Goal: Task Accomplishment & Management: Use online tool/utility

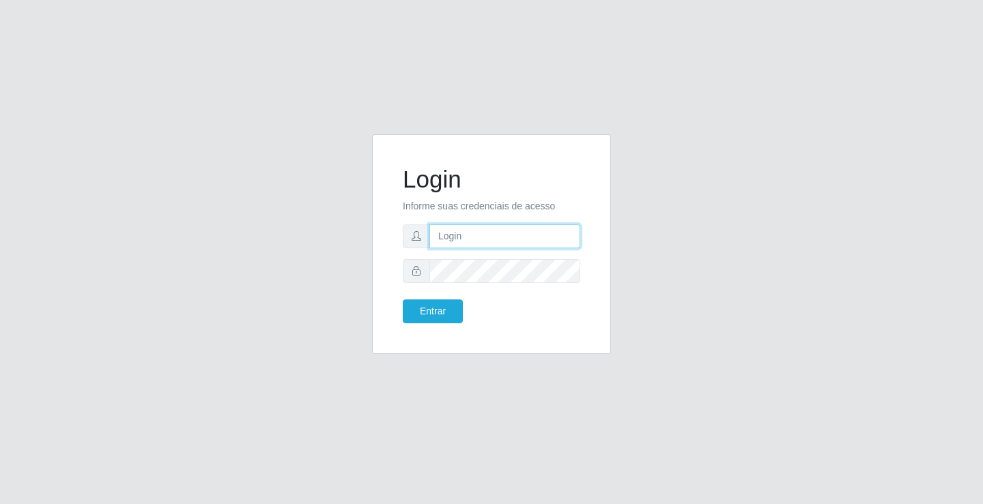
click at [490, 233] on input "text" at bounding box center [504, 237] width 151 height 24
type input "paulo@ideal"
click at [442, 307] on button "Entrar" at bounding box center [433, 312] width 60 height 24
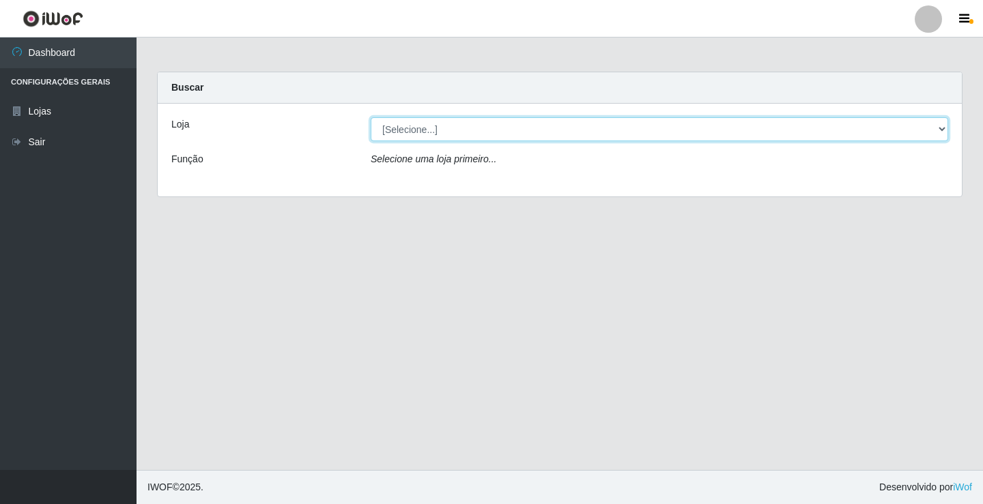
click at [454, 127] on select "[Selecione...] Ideal - Conceição" at bounding box center [660, 129] width 578 height 24
select select "231"
click at [371, 117] on select "[Selecione...] Ideal - Conceição" at bounding box center [660, 129] width 578 height 24
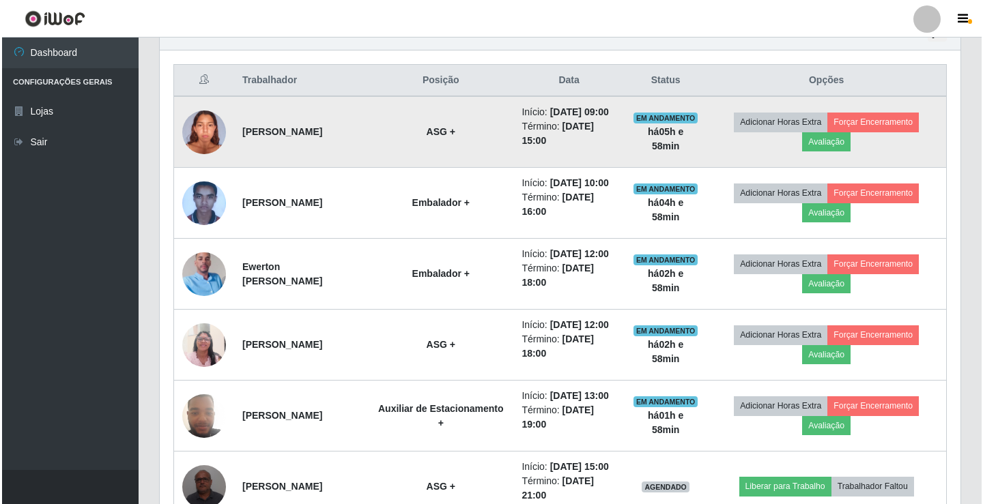
scroll to position [478, 0]
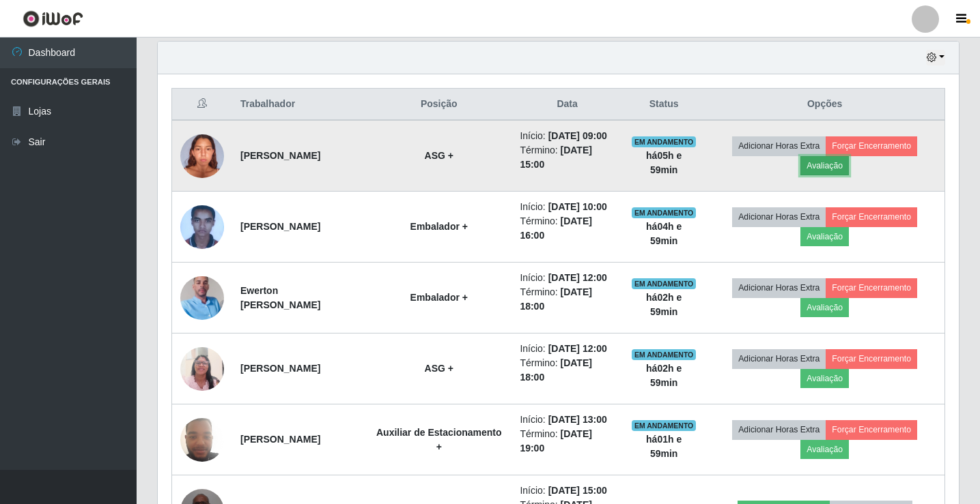
click at [840, 173] on button "Avaliação" at bounding box center [824, 165] width 48 height 19
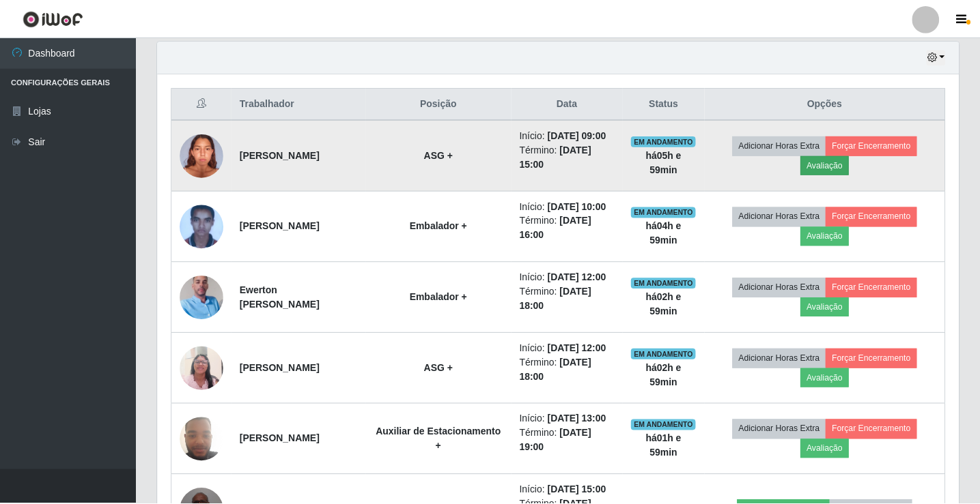
scroll to position [283, 794]
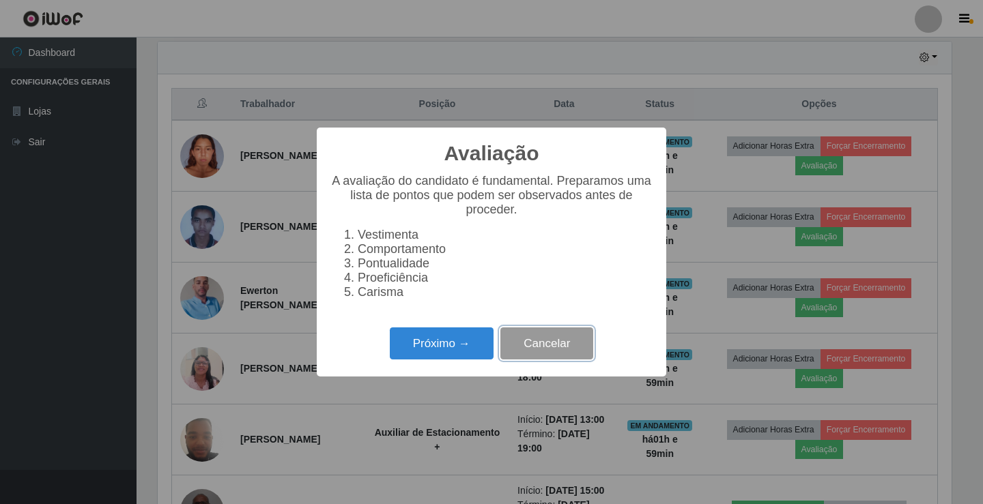
click at [550, 344] on button "Cancelar" at bounding box center [546, 344] width 93 height 32
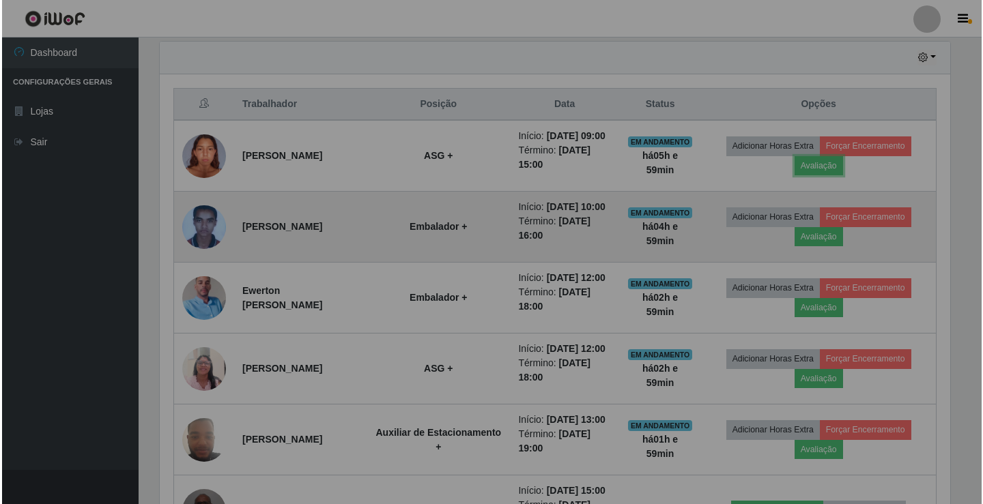
scroll to position [283, 801]
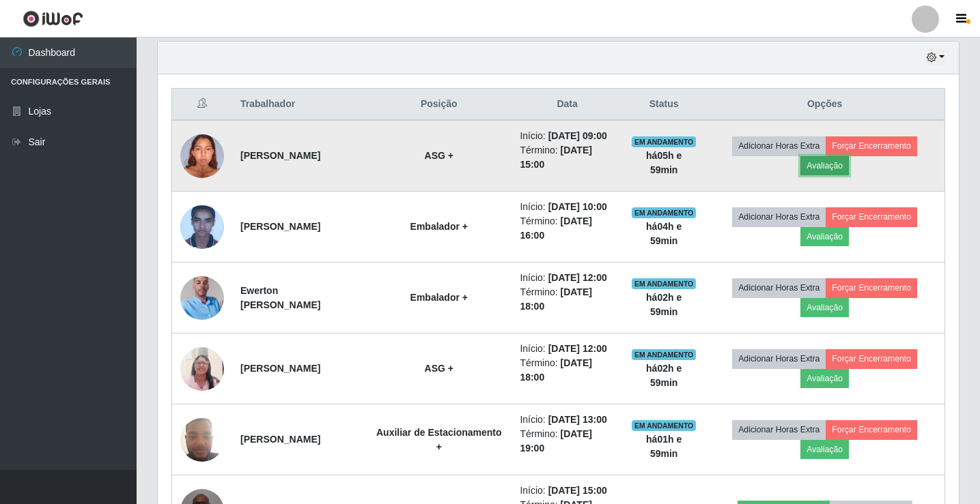
click at [833, 173] on button "Avaliação" at bounding box center [824, 165] width 48 height 19
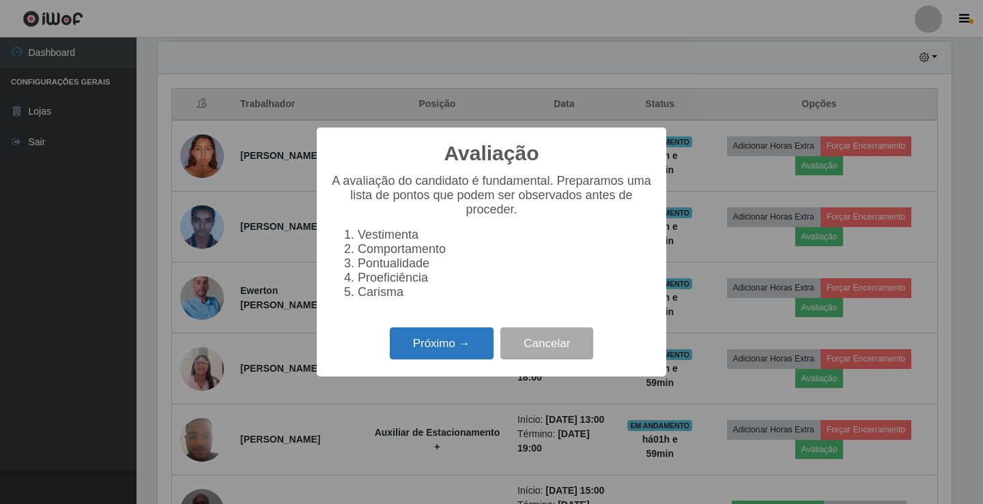
click at [437, 350] on button "Próximo →" at bounding box center [442, 344] width 104 height 32
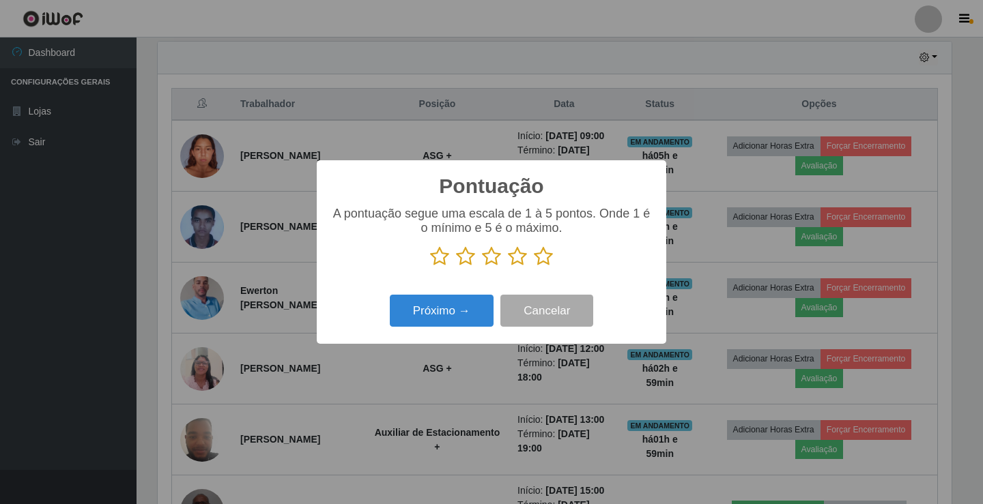
scroll to position [682345, 681835]
click at [522, 257] on icon at bounding box center [517, 256] width 19 height 20
click at [508, 267] on input "radio" at bounding box center [508, 267] width 0 height 0
click at [461, 305] on button "Próximo →" at bounding box center [442, 311] width 104 height 32
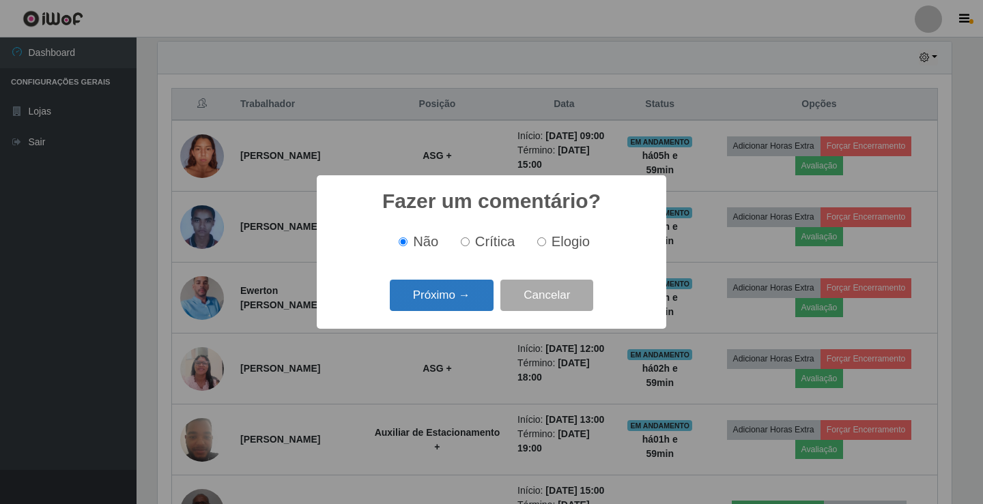
click at [470, 293] on button "Próximo →" at bounding box center [442, 296] width 104 height 32
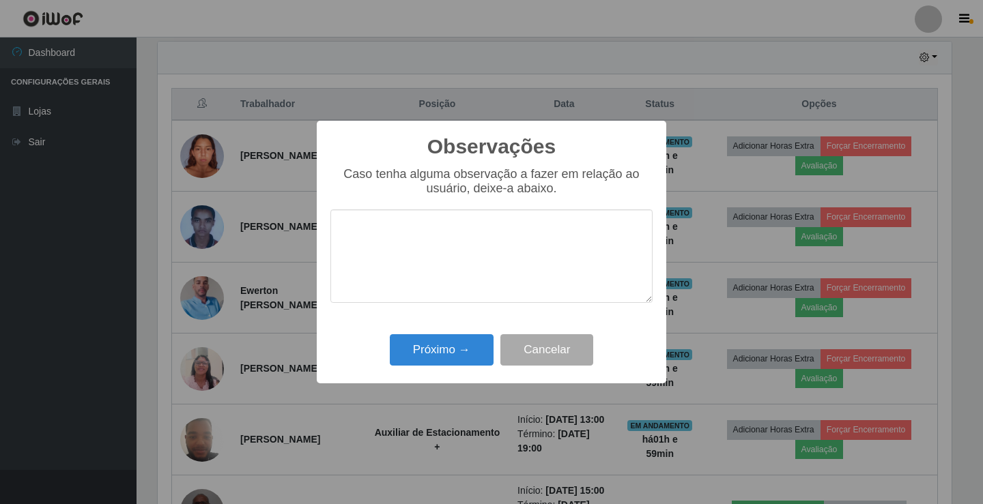
click at [493, 263] on textarea at bounding box center [491, 257] width 322 height 94
type textarea "bom trabalho"
click at [454, 344] on button "Próximo →" at bounding box center [442, 350] width 104 height 32
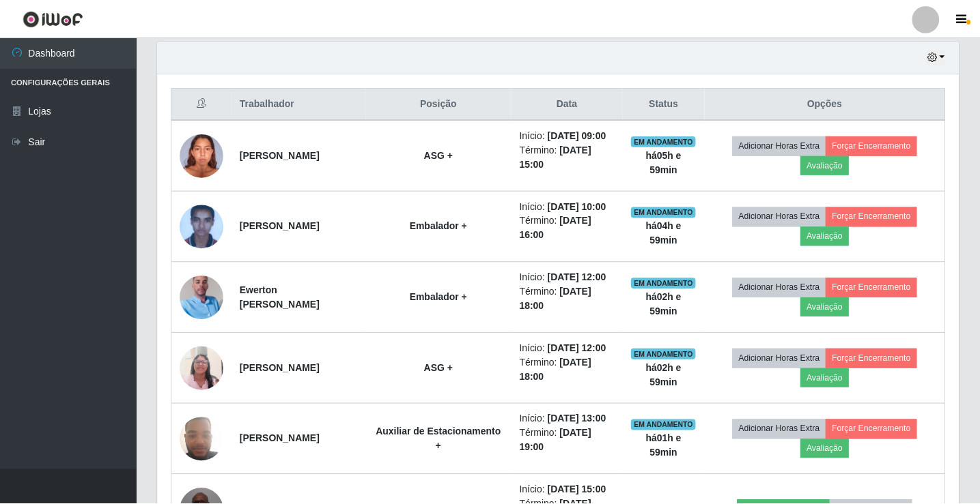
scroll to position [283, 801]
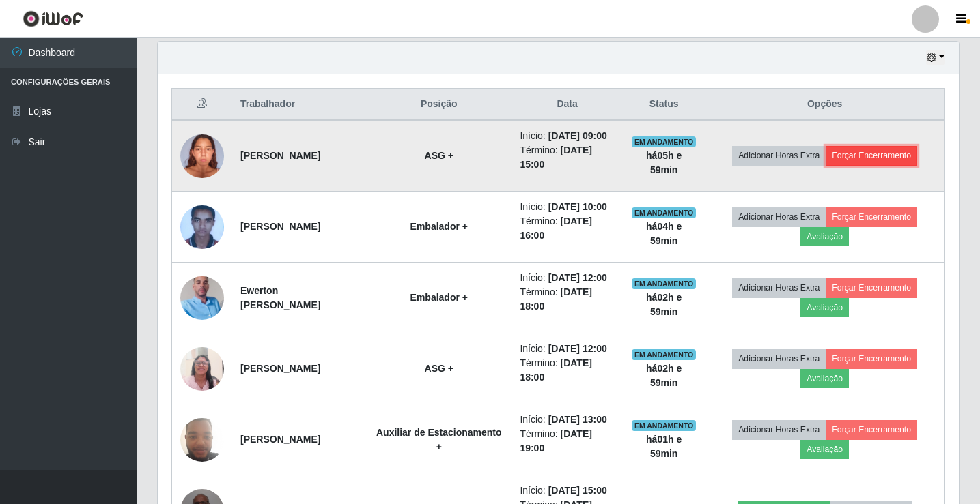
click at [894, 165] on button "Forçar Encerramento" at bounding box center [870, 155] width 91 height 19
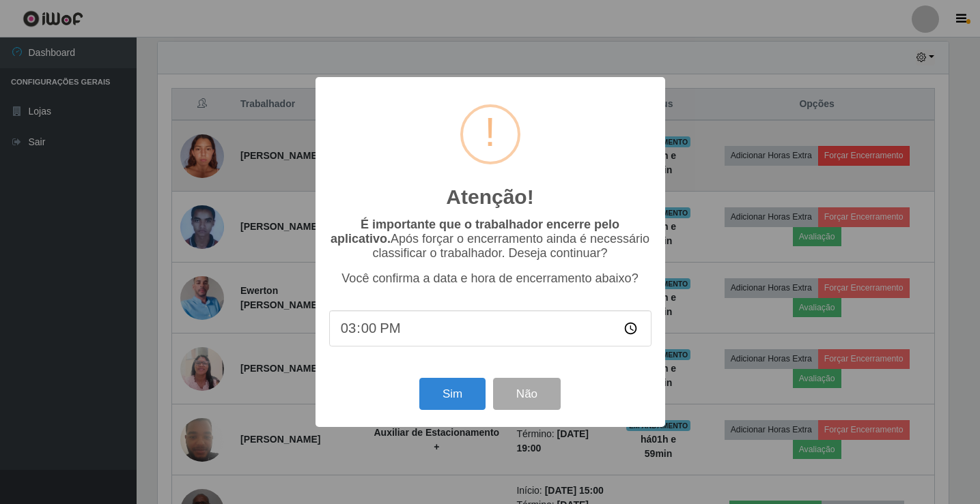
scroll to position [283, 794]
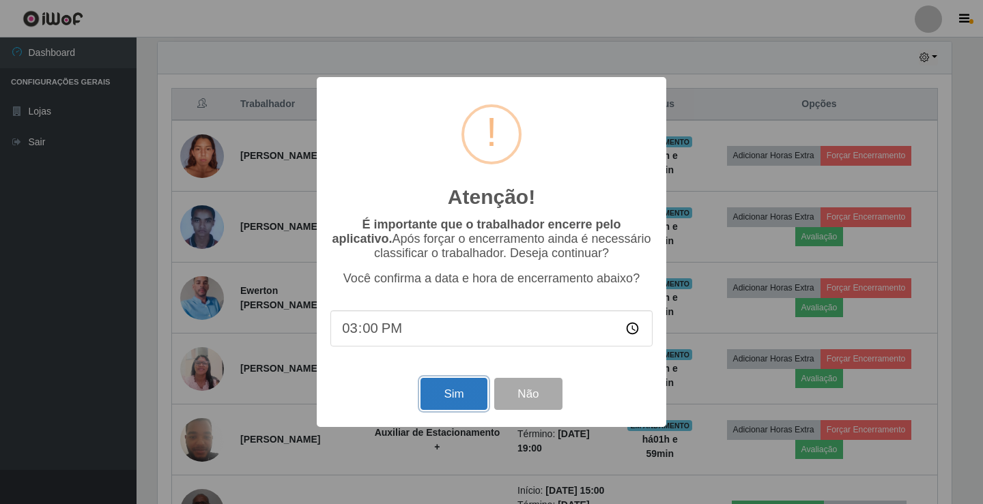
click at [455, 396] on button "Sim" at bounding box center [453, 394] width 66 height 32
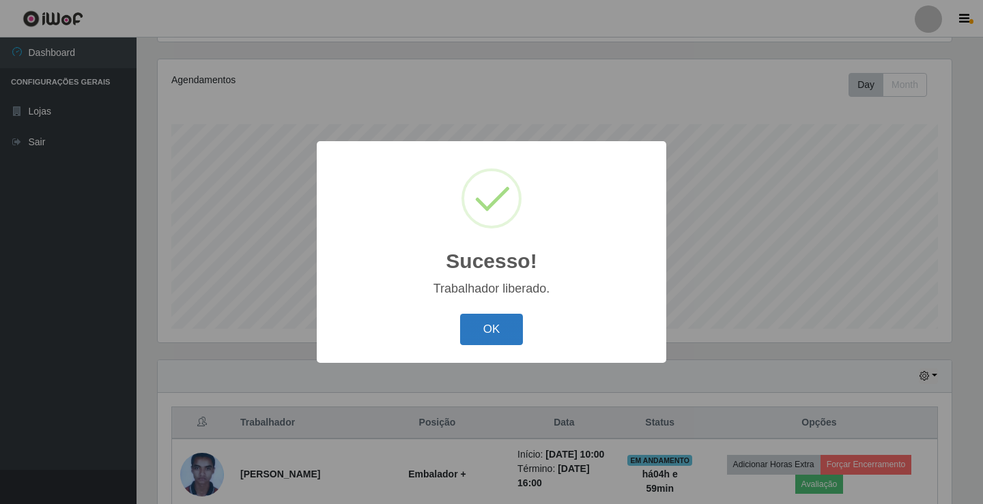
click at [495, 334] on button "OK" at bounding box center [491, 330] width 63 height 32
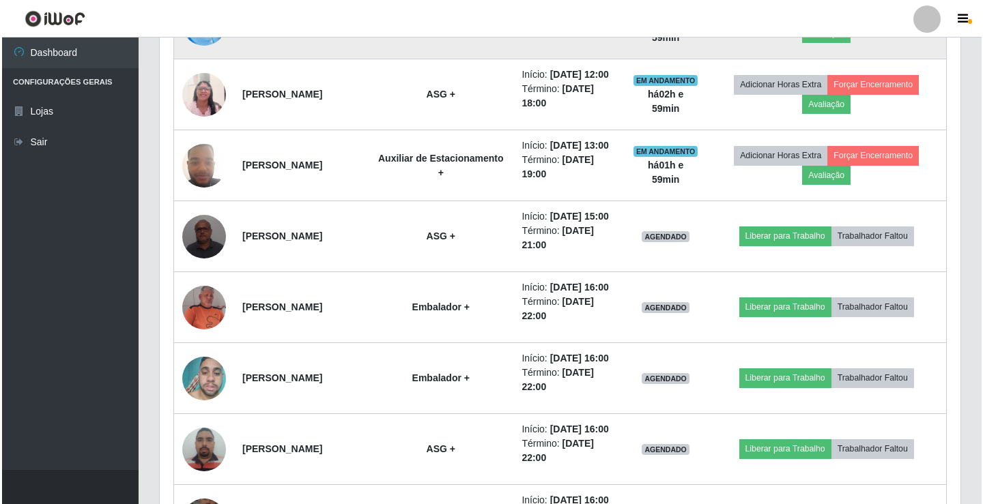
scroll to position [705, 0]
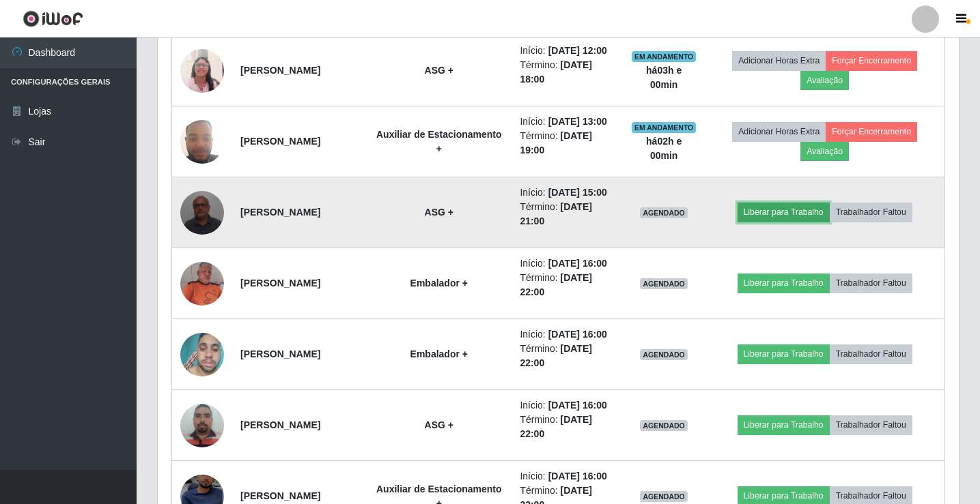
click at [800, 222] on button "Liberar para Trabalho" at bounding box center [783, 212] width 92 height 19
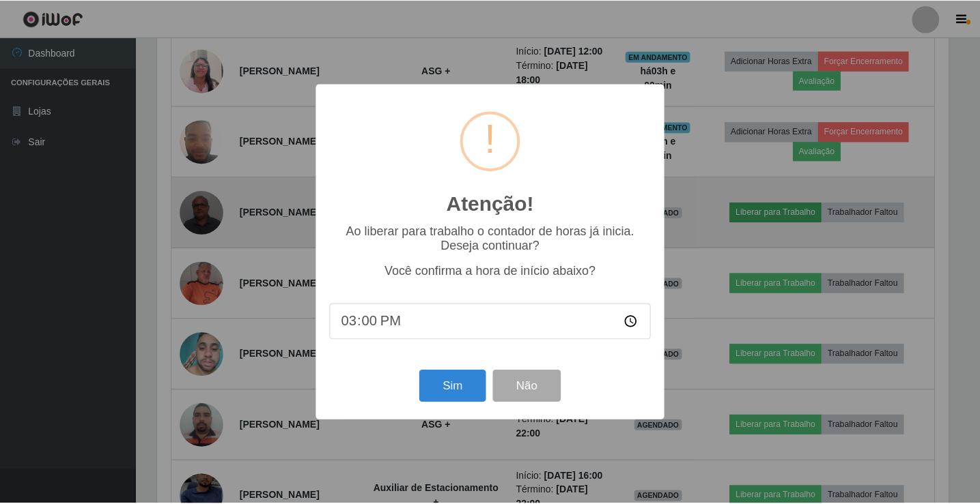
scroll to position [283, 794]
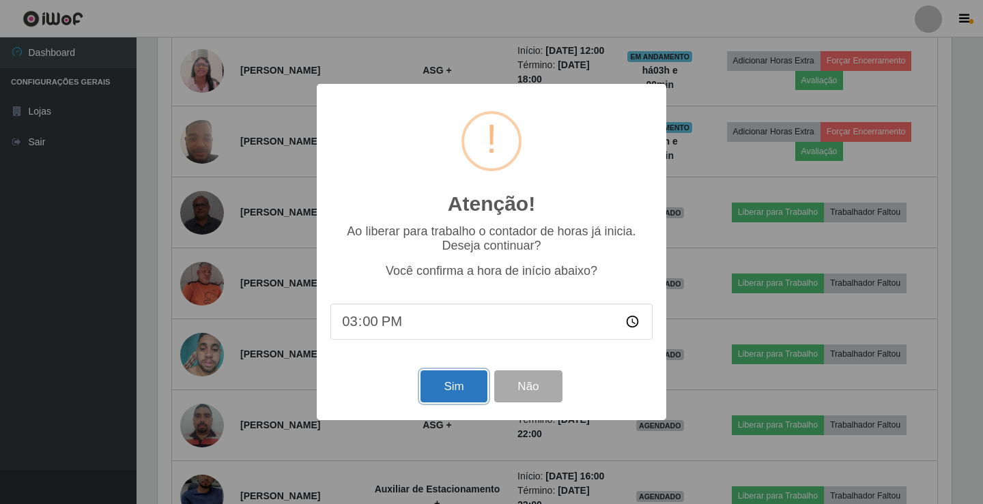
click at [447, 388] on button "Sim" at bounding box center [453, 387] width 66 height 32
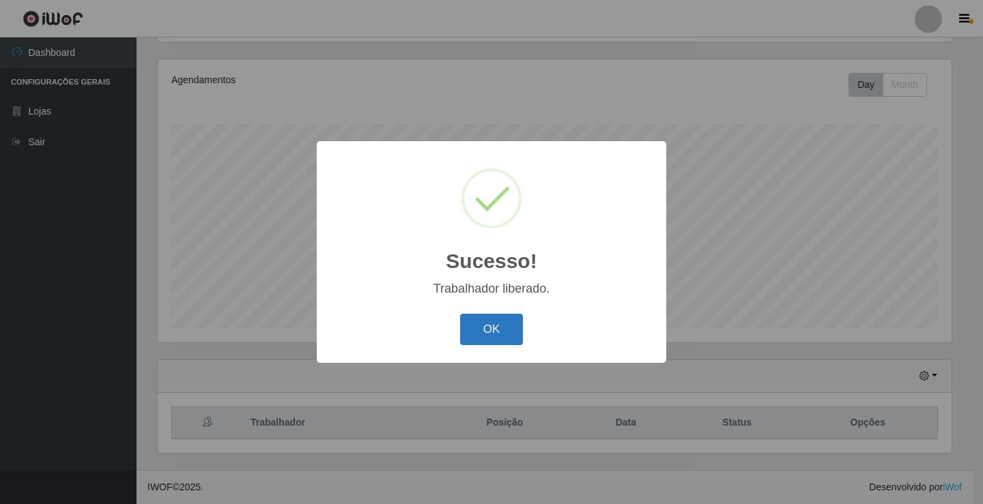
click at [494, 322] on button "OK" at bounding box center [491, 330] width 63 height 32
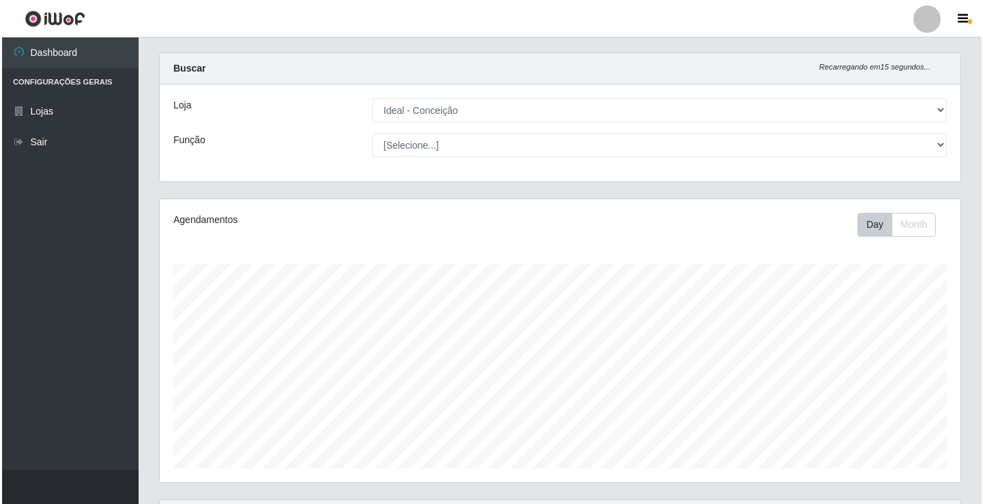
scroll to position [0, 0]
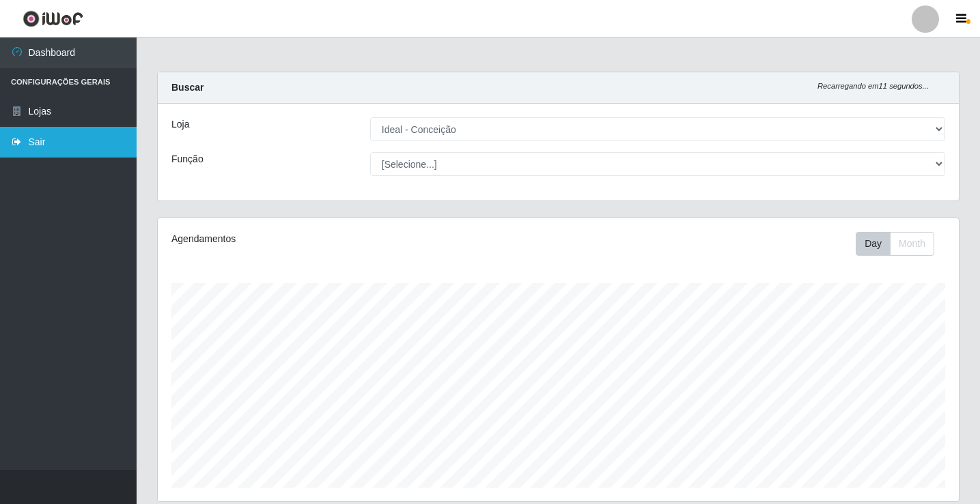
click at [46, 140] on link "Sair" at bounding box center [68, 142] width 137 height 31
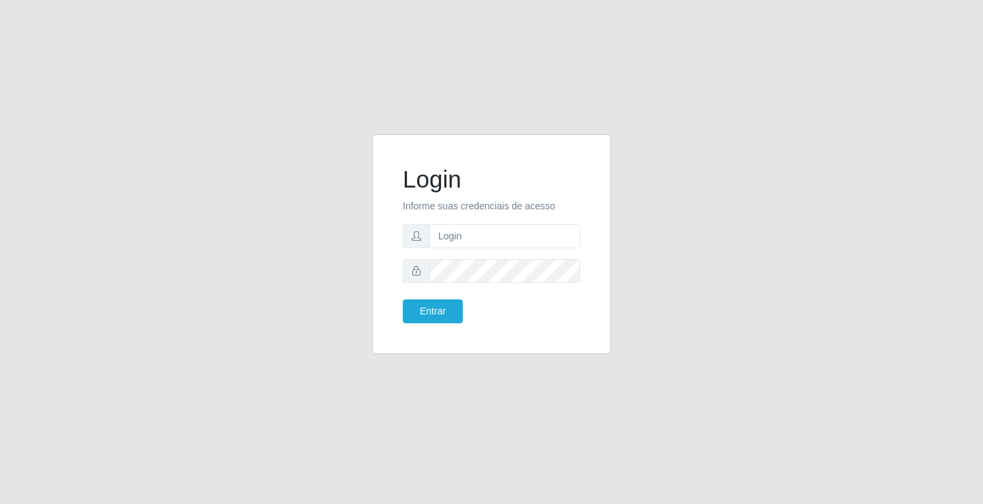
click at [226, 201] on div "Login Informe suas credenciais de acesso Entrar" at bounding box center [491, 252] width 778 height 236
